Goal: Find specific page/section: Find specific page/section

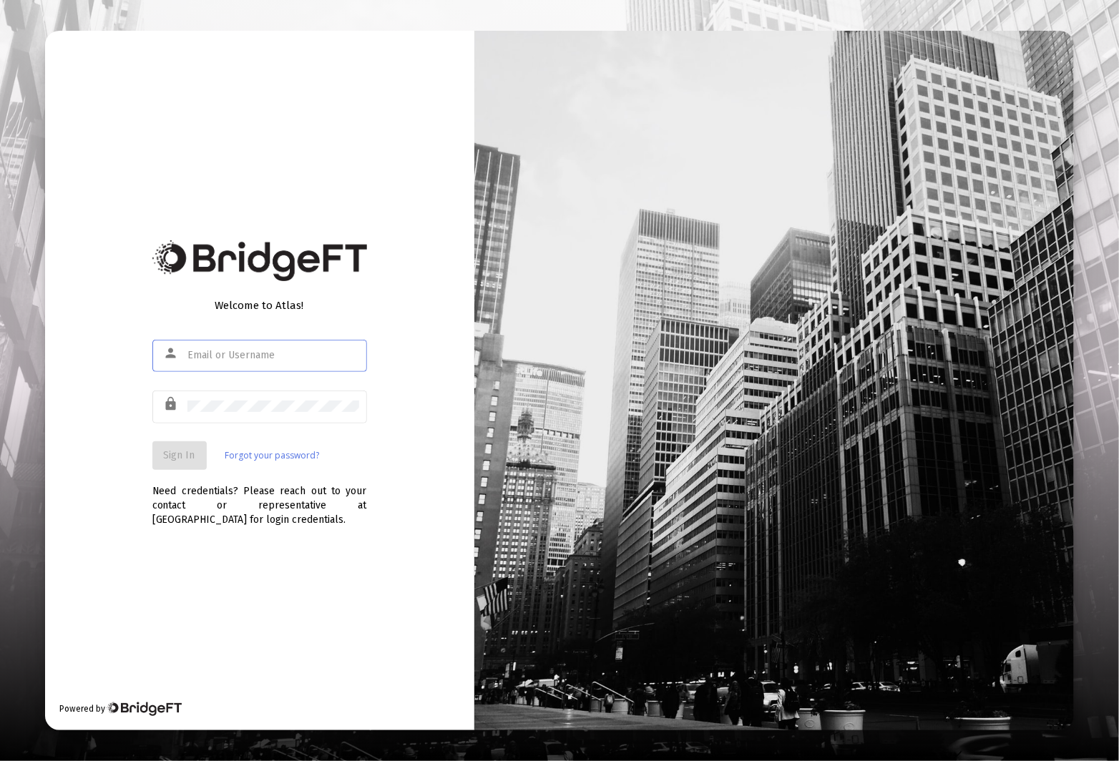
click at [287, 358] on input "text" at bounding box center [273, 355] width 172 height 11
type input "[EMAIL_ADDRESS][DOMAIN_NAME]"
click at [184, 463] on button "Sign In" at bounding box center [179, 455] width 54 height 29
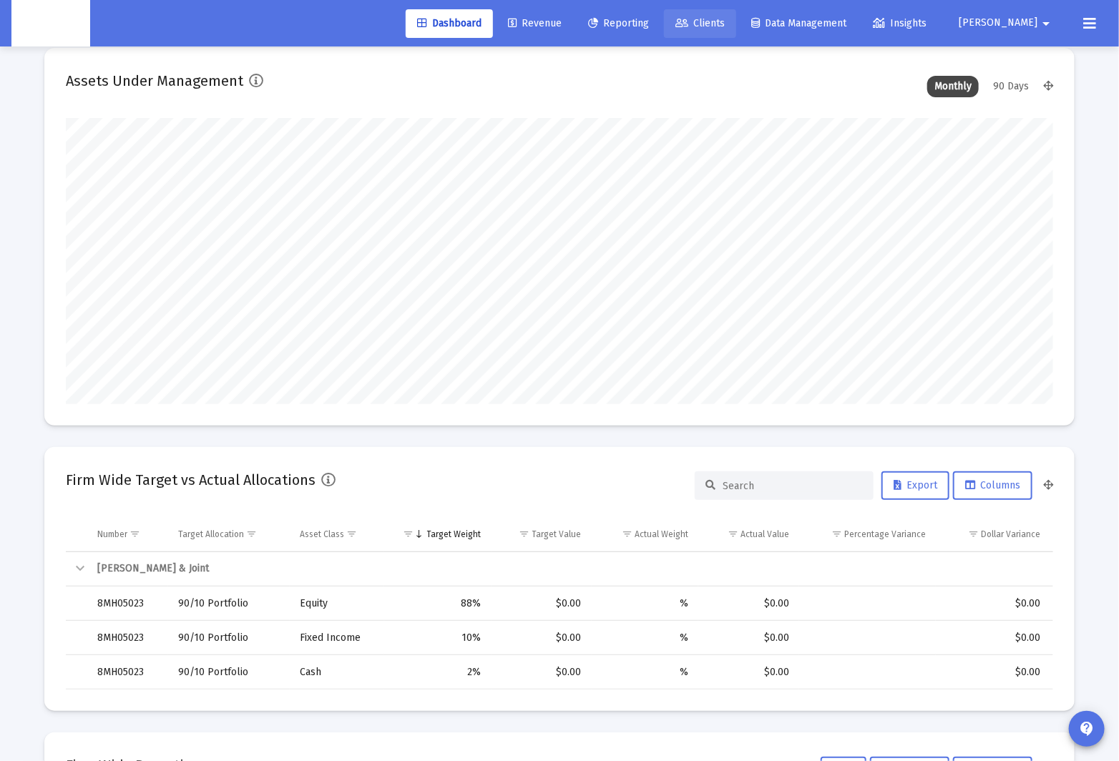
scroll to position [19, 0]
click at [725, 24] on span "Clients" at bounding box center [699, 23] width 49 height 12
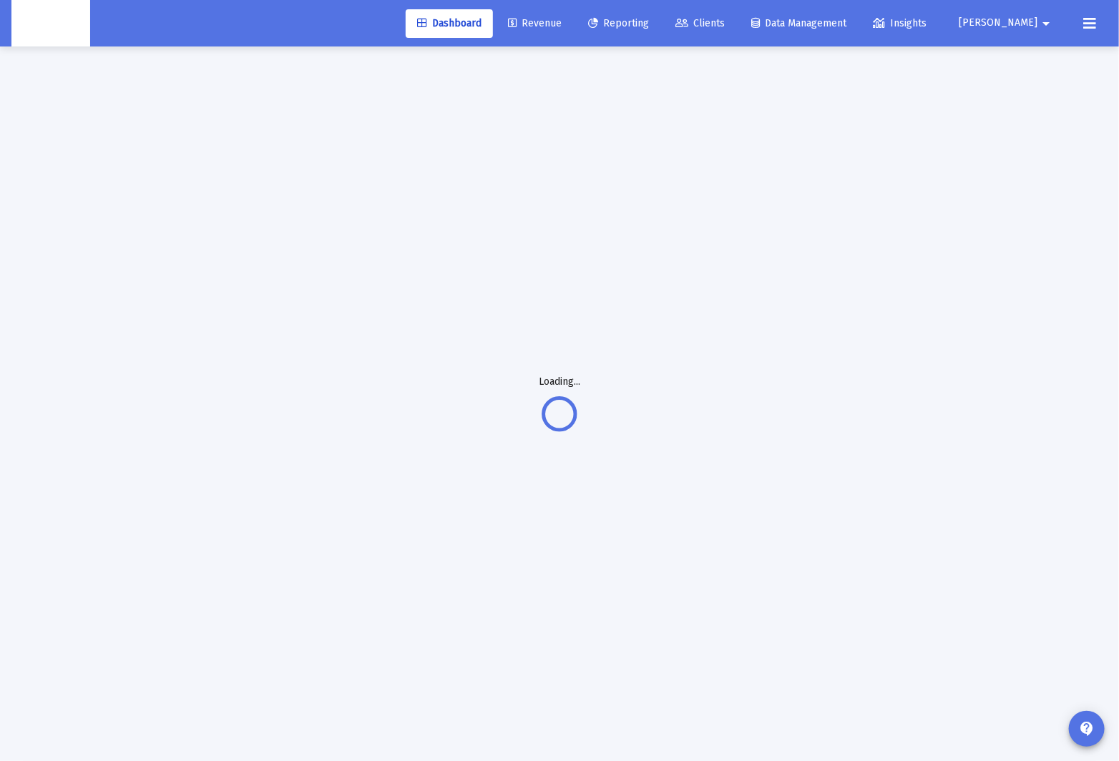
scroll to position [20, 0]
click at [725, 24] on span "Clients" at bounding box center [699, 23] width 49 height 12
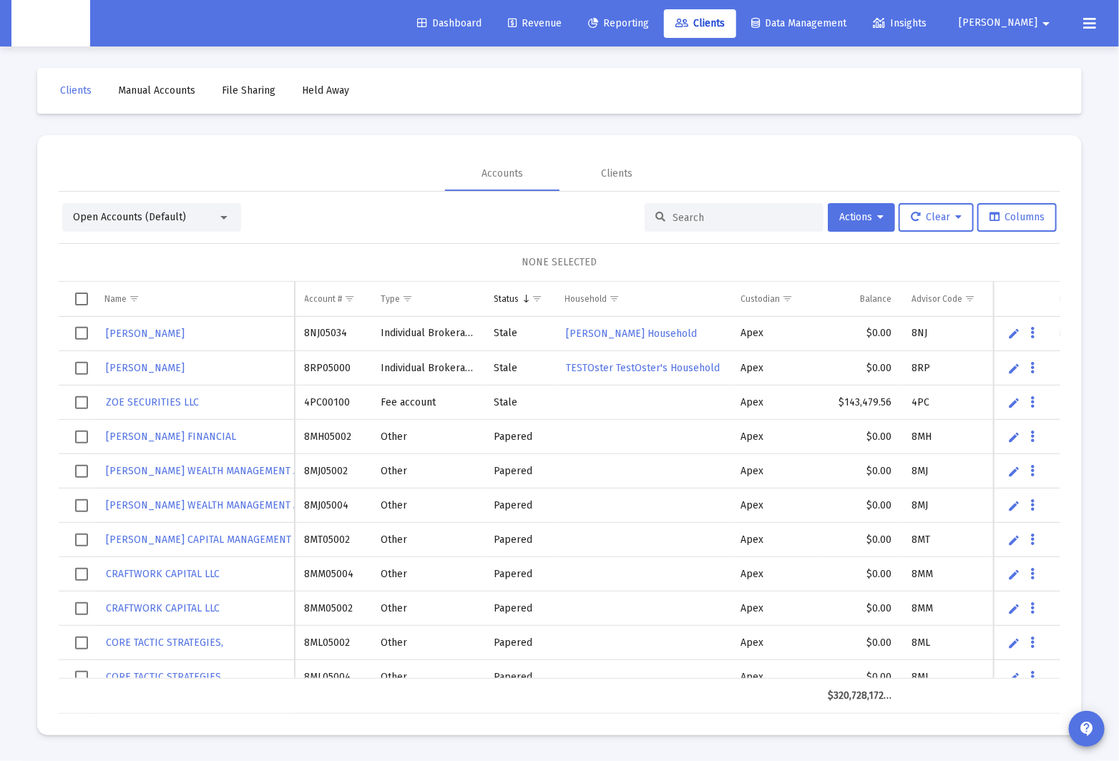
click at [738, 219] on input at bounding box center [742, 218] width 140 height 12
paste input "8NM05013"
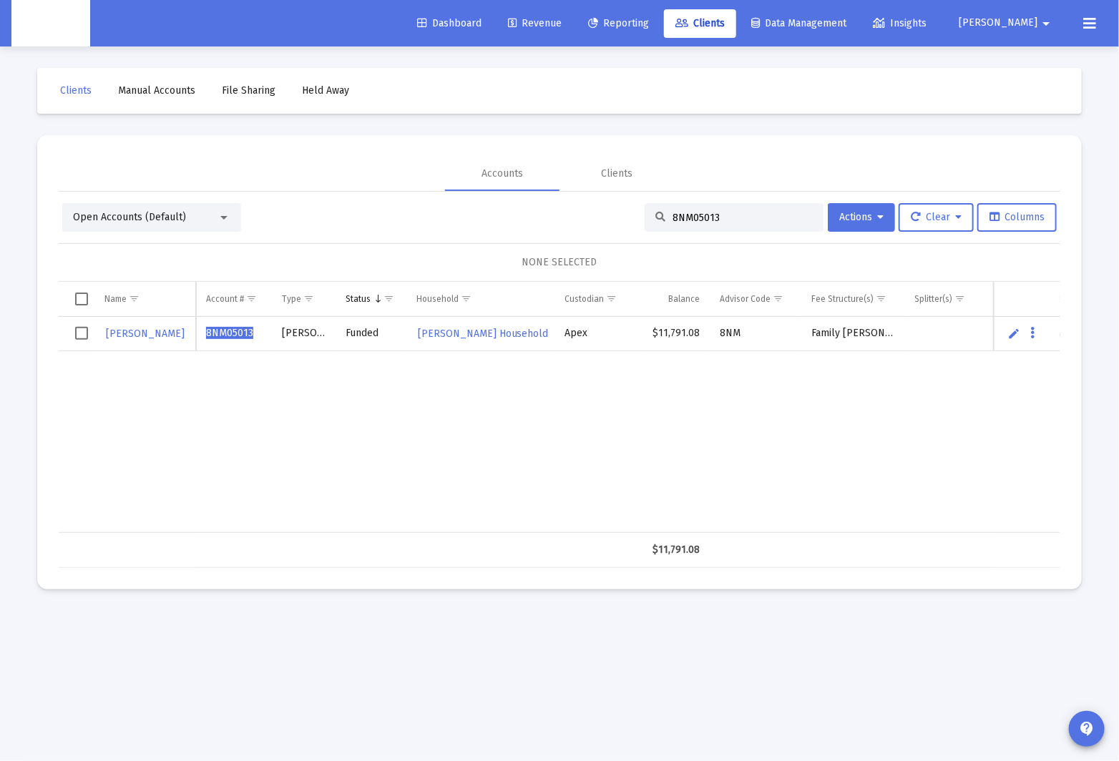
scroll to position [0, 6]
type input "8NM05013"
click at [441, 417] on div "[PERSON_NAME] 8NM05013 [PERSON_NAME] Funded [PERSON_NAME] Household Apex $11,79…" at bounding box center [654, 425] width 1214 height 216
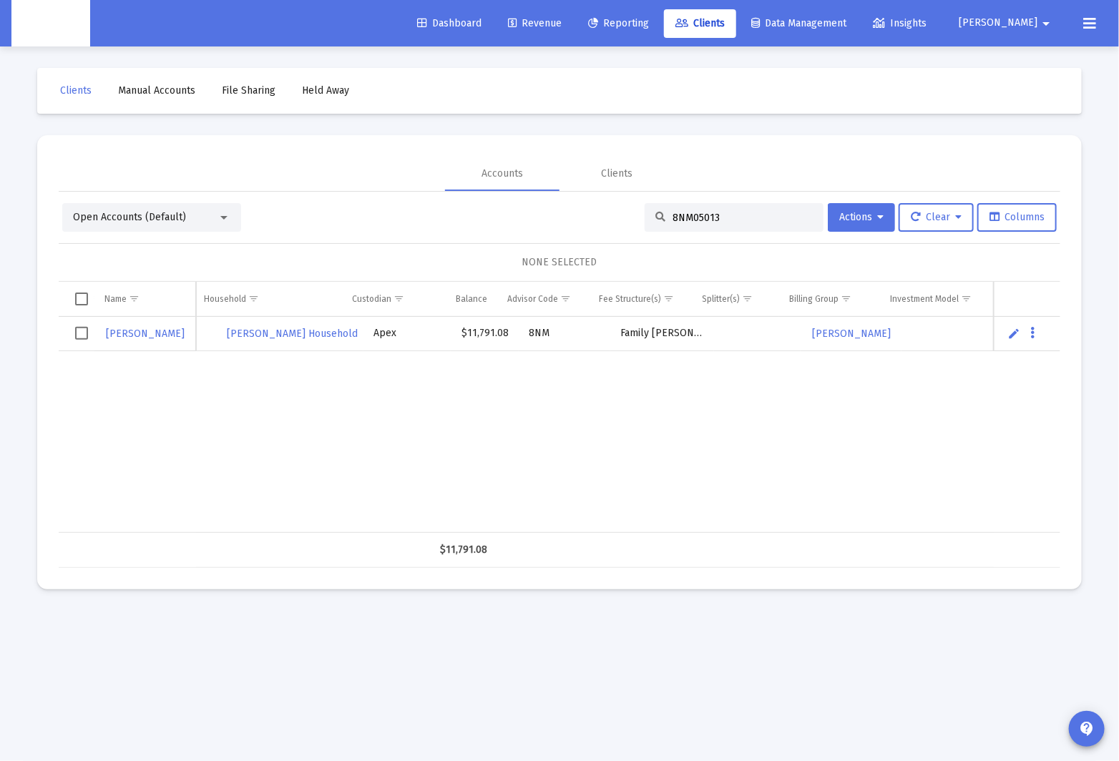
scroll to position [0, 188]
